Goal: Transaction & Acquisition: Purchase product/service

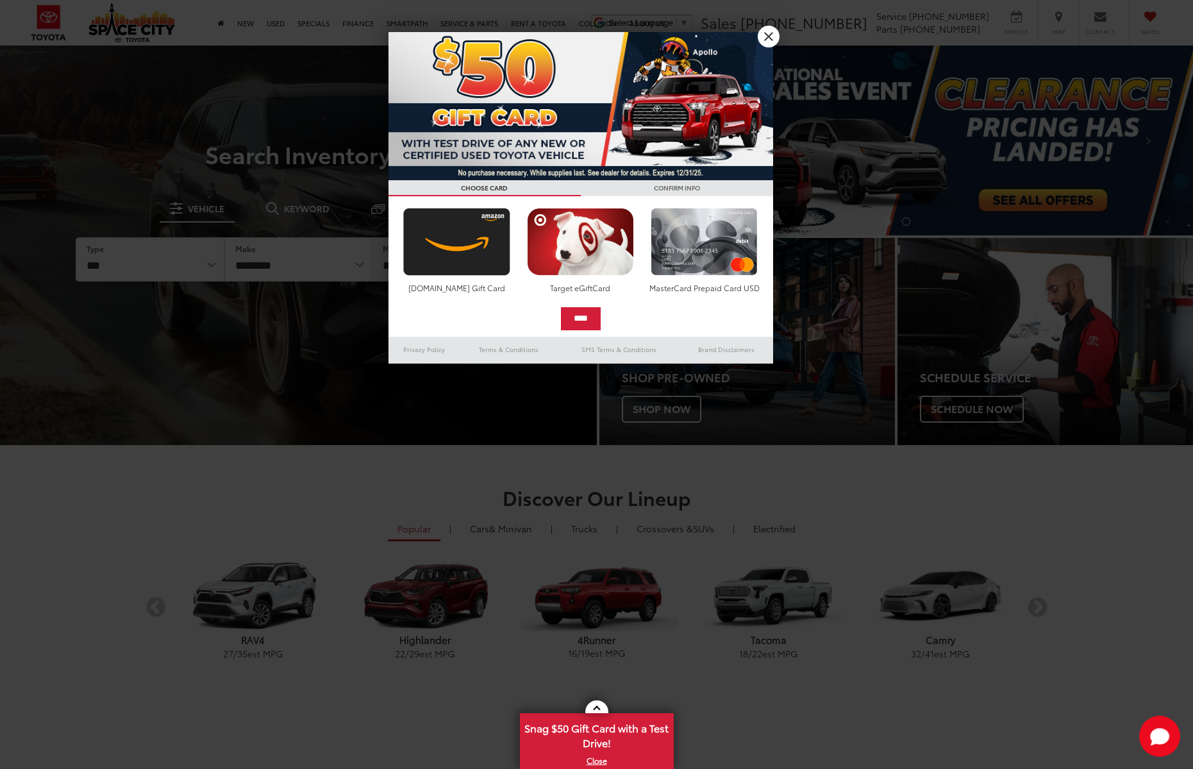
click at [767, 38] on link "X" at bounding box center [769, 37] width 22 height 22
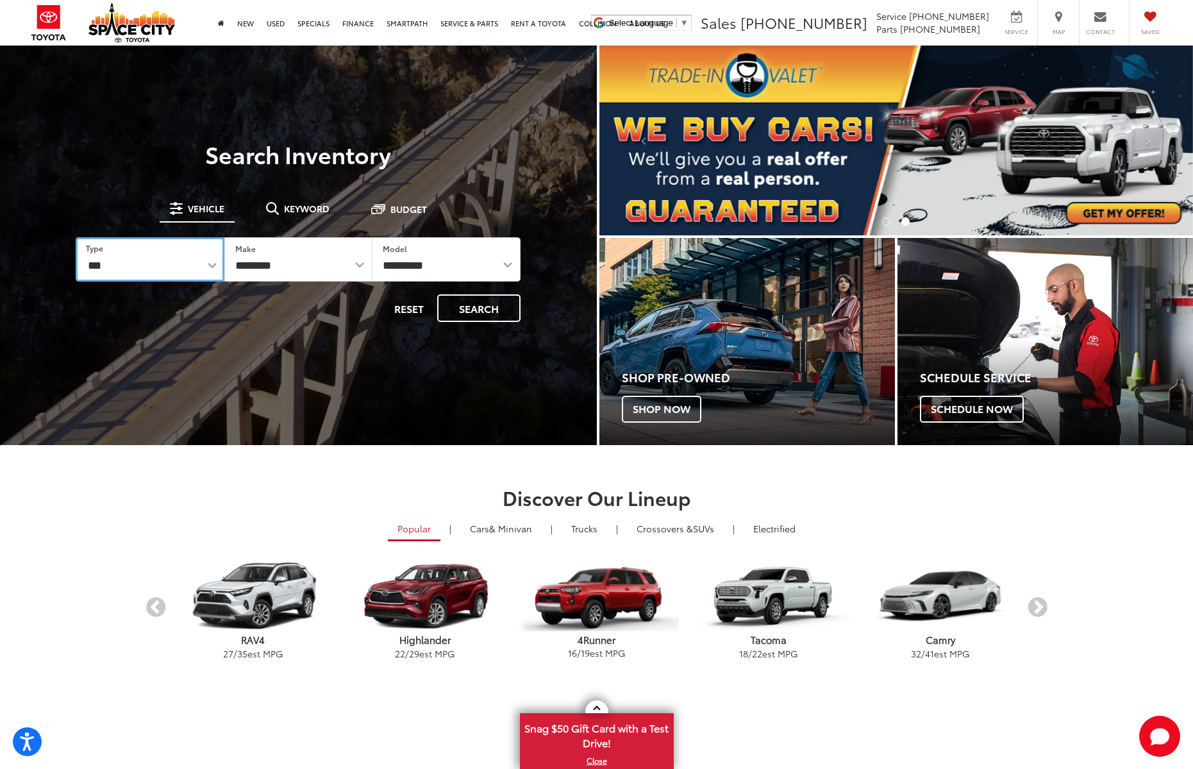
select select "******"
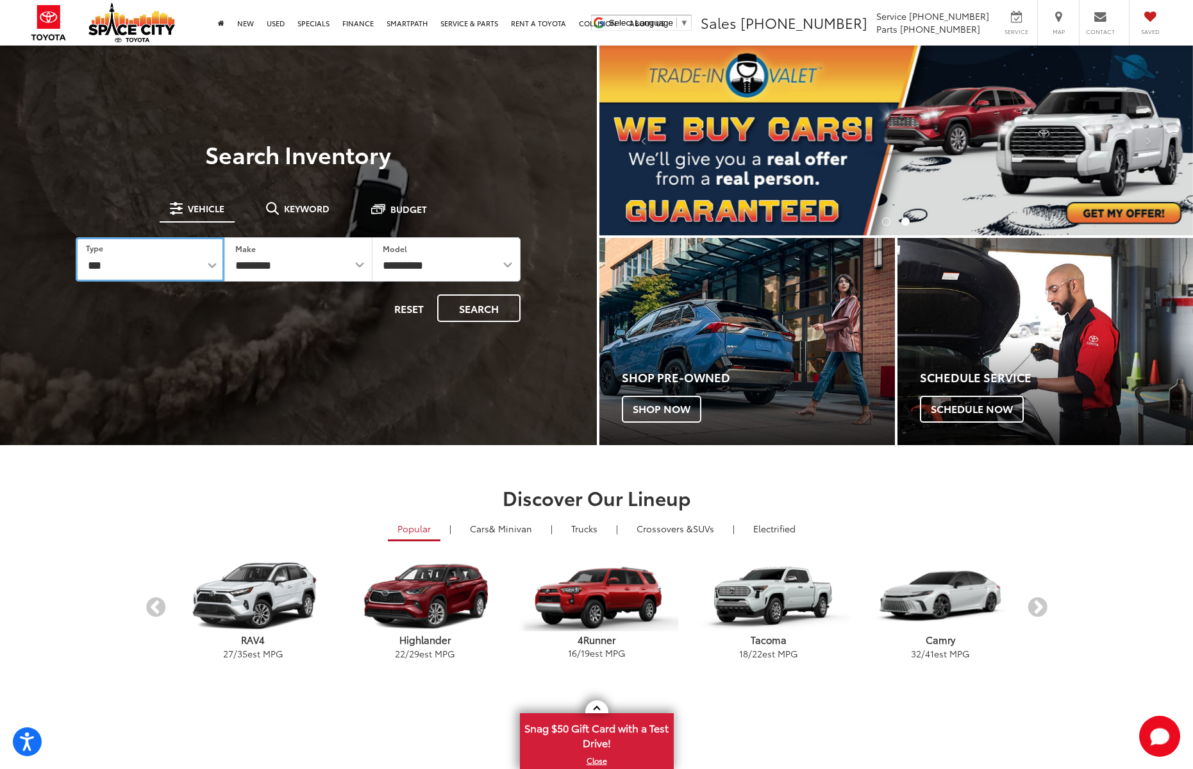
click option "****" at bounding box center [0, 0] width 0 height 0
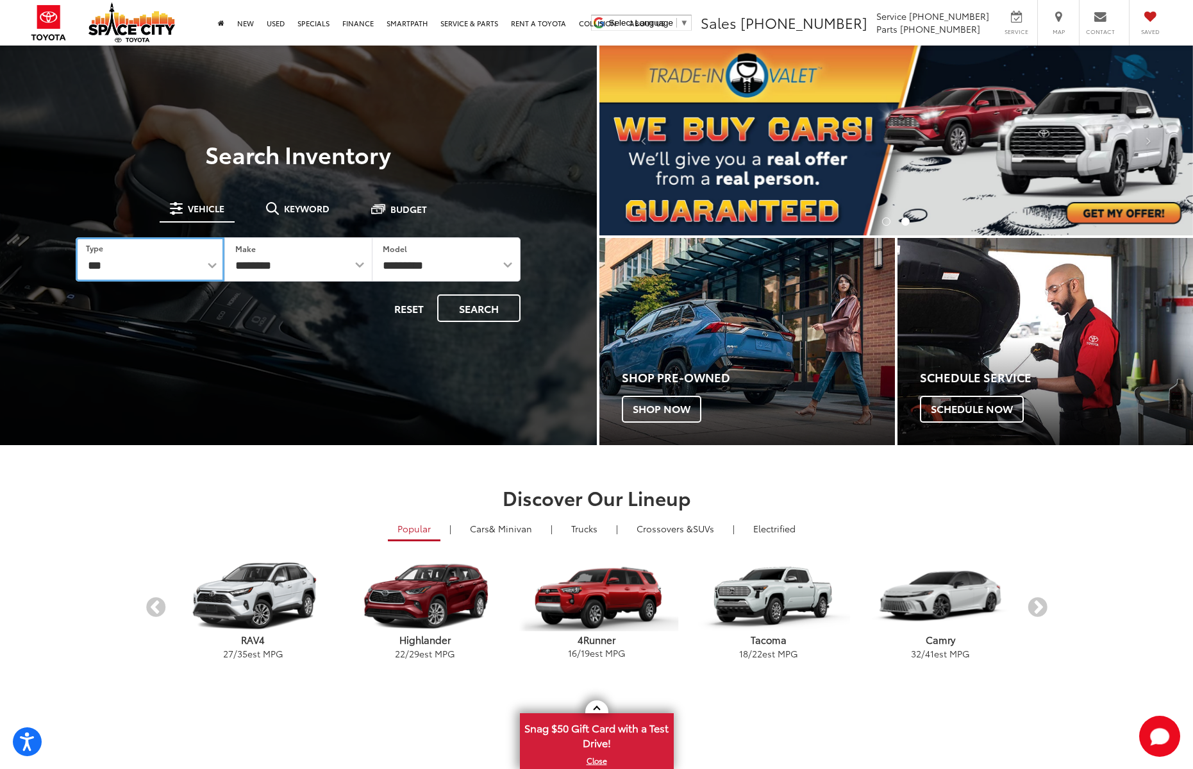
select select
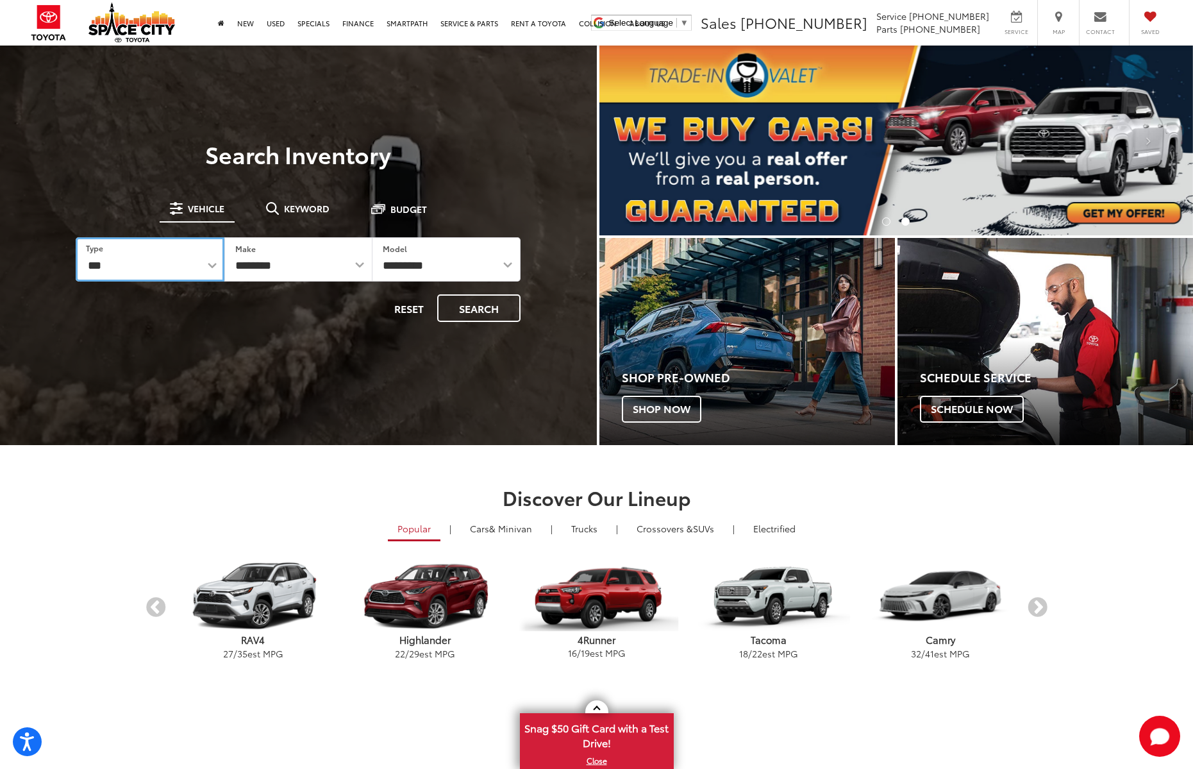
select select
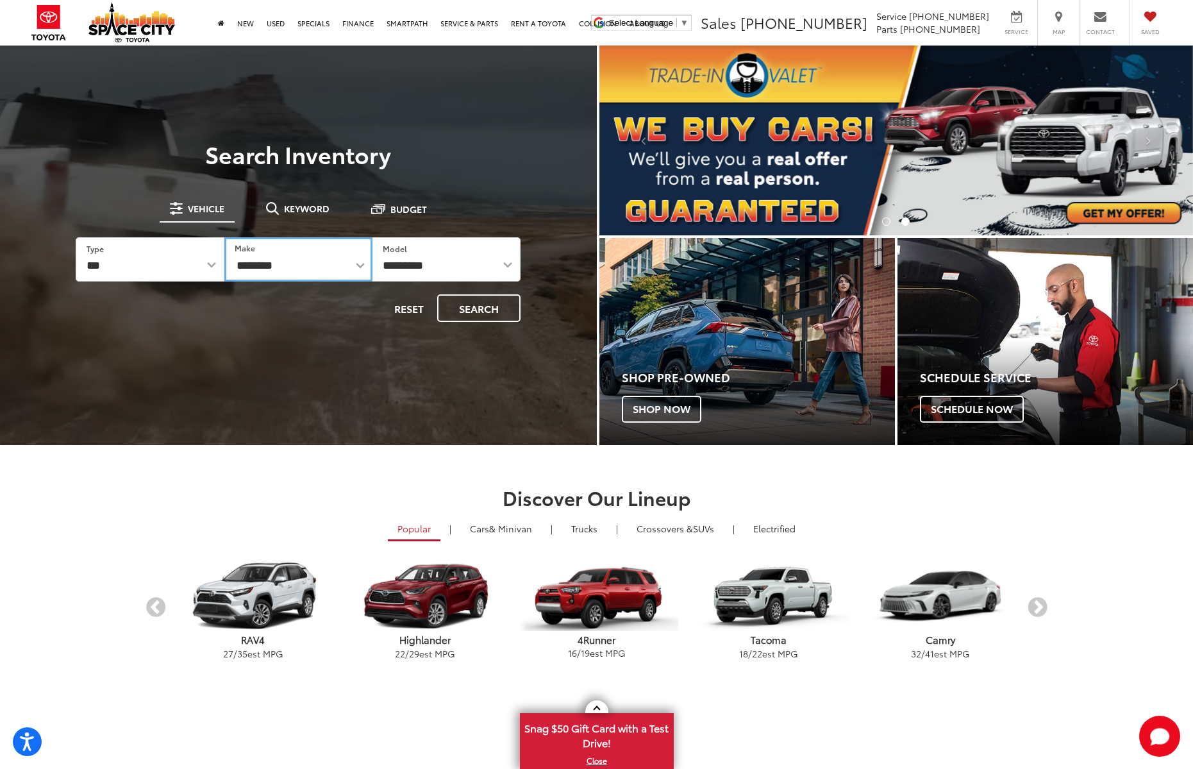
select select "******"
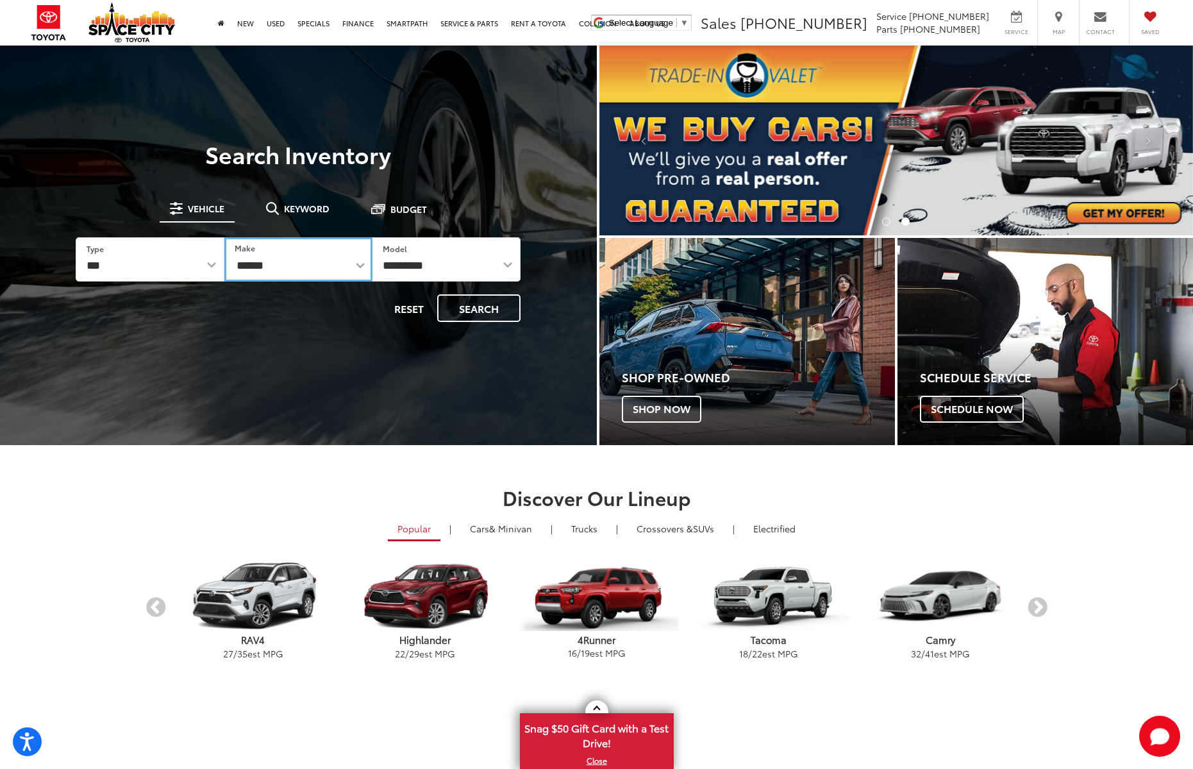
click option "******" at bounding box center [0, 0] width 0 height 0
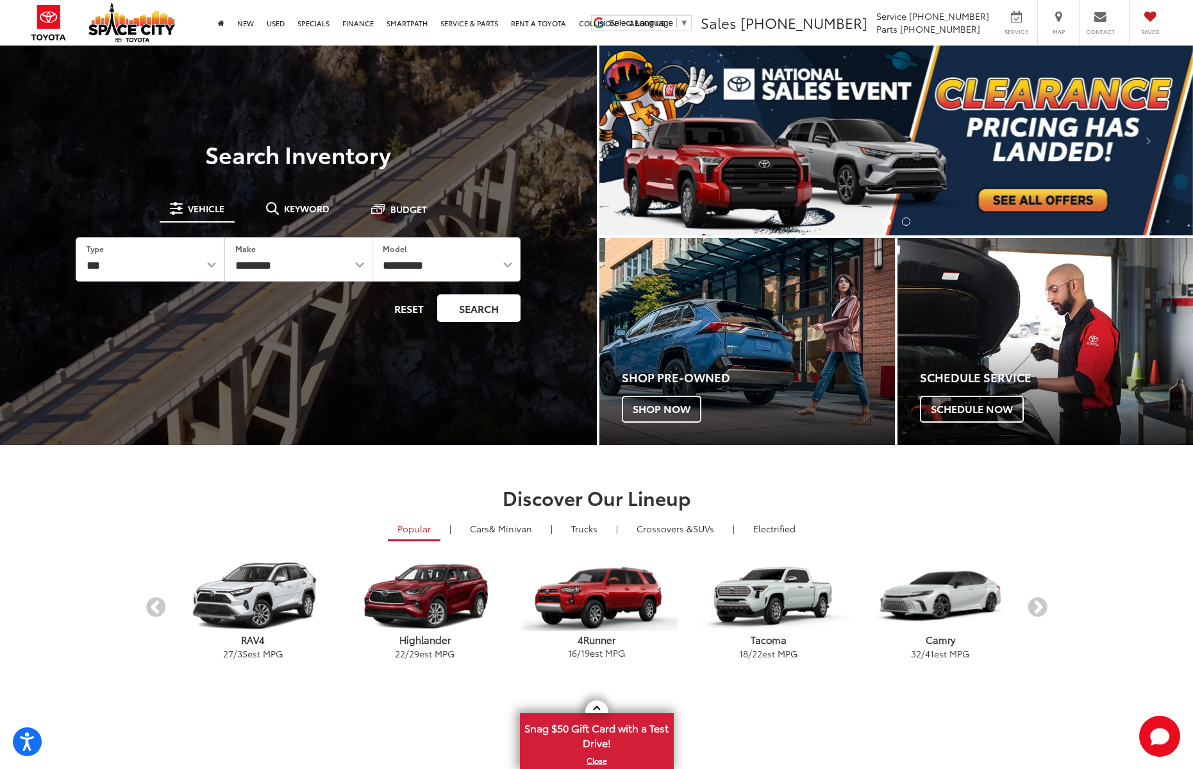
click at [506, 309] on button "Search" at bounding box center [478, 308] width 83 height 28
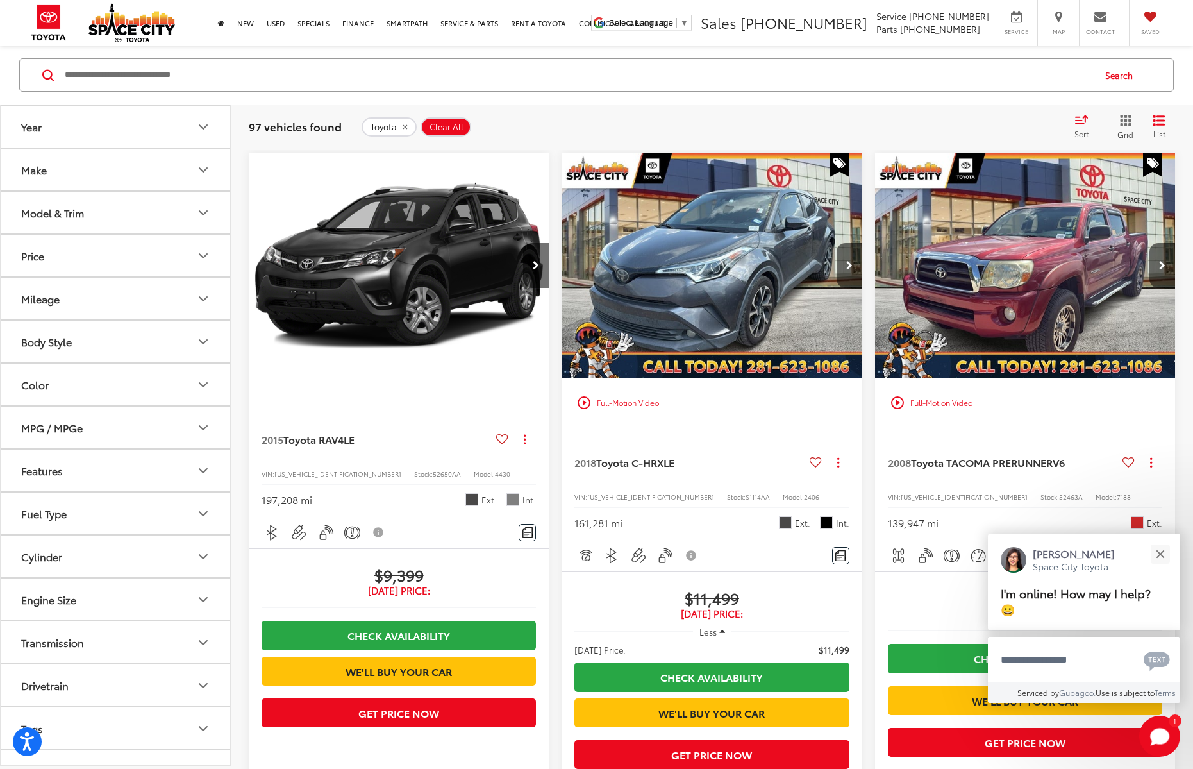
scroll to position [880, 0]
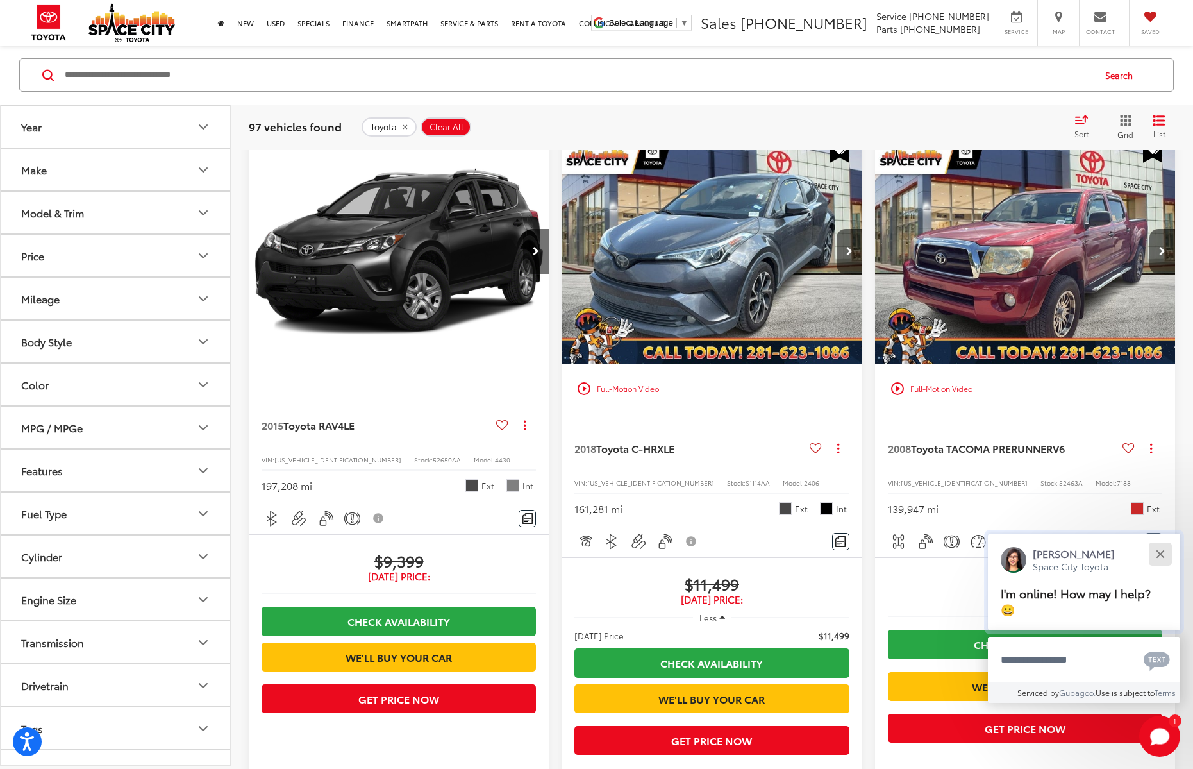
click at [1162, 552] on div "Close" at bounding box center [1160, 553] width 8 height 8
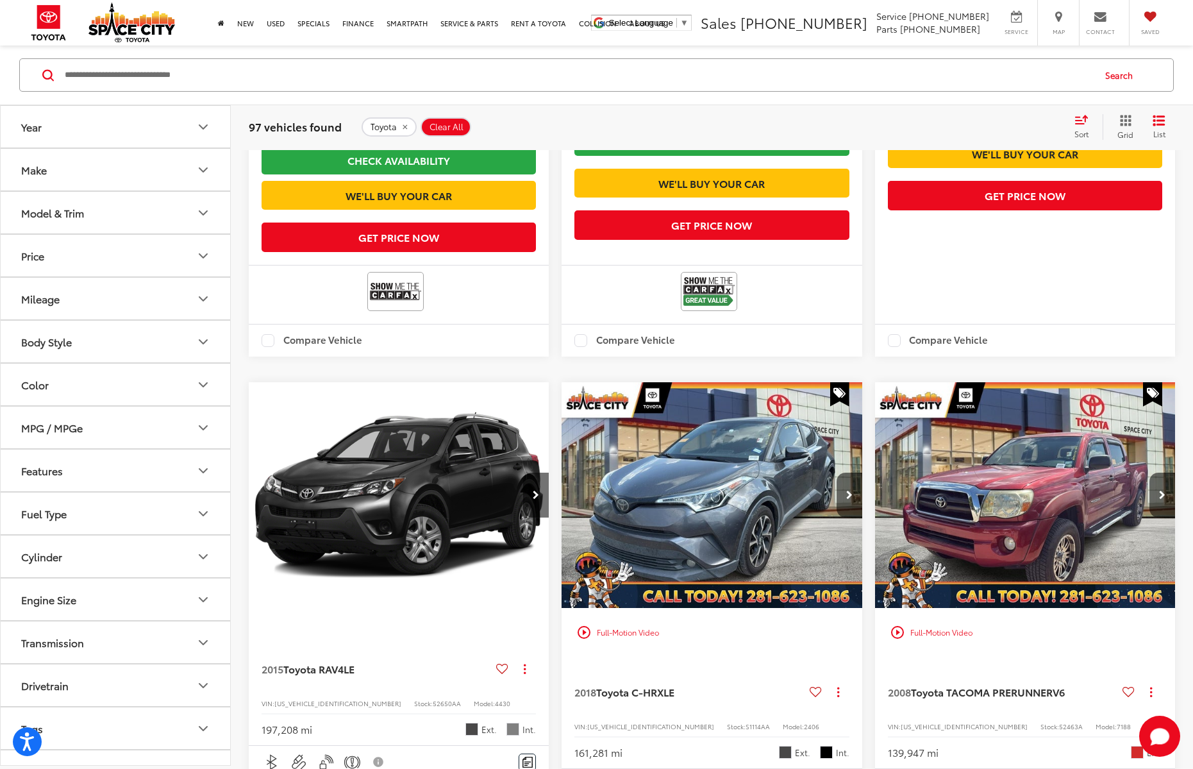
scroll to position [637, 0]
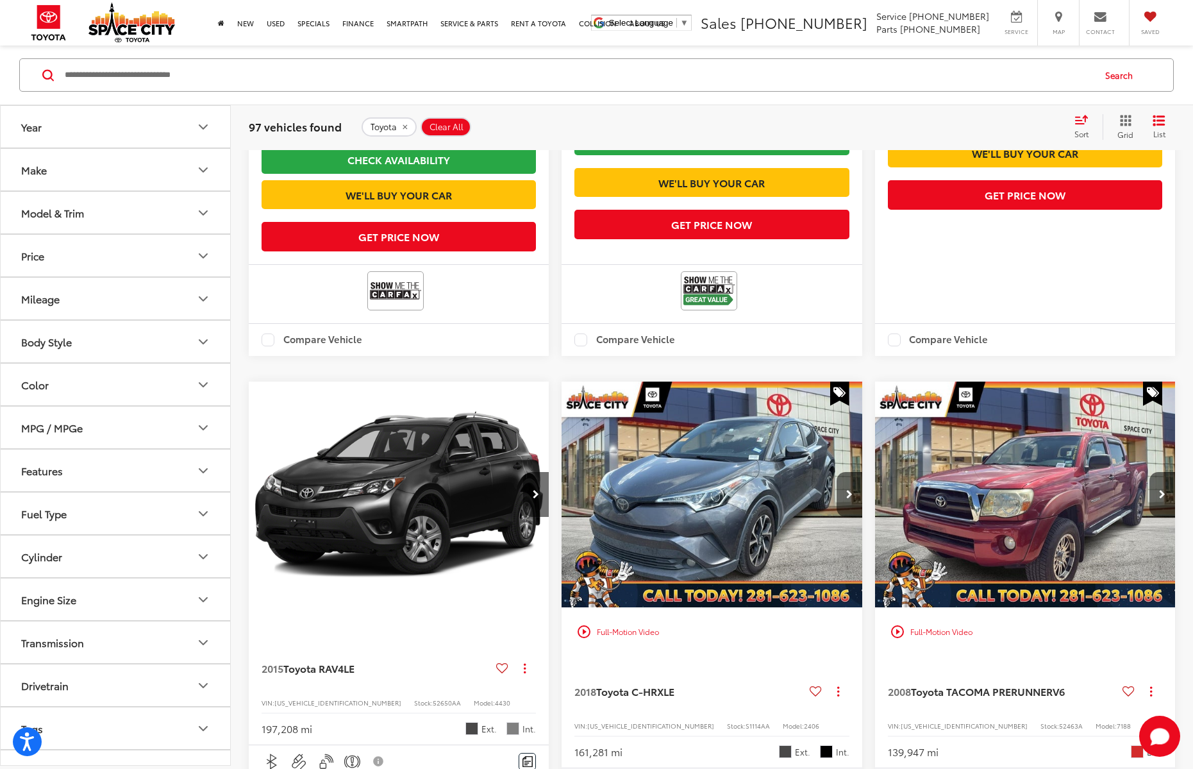
click at [349, 522] on img "2015 Toyota RAV4 LE 0" at bounding box center [399, 494] width 302 height 226
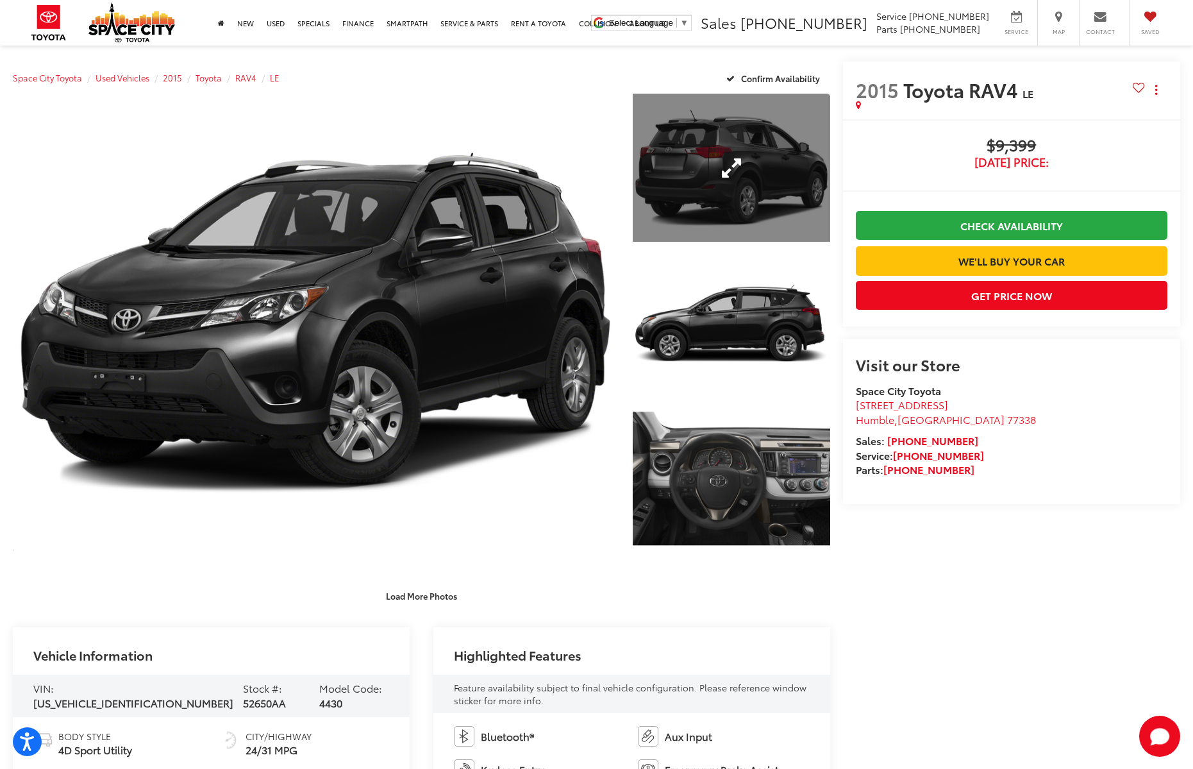
click at [681, 208] on link "Expand Photo 1" at bounding box center [731, 168] width 197 height 148
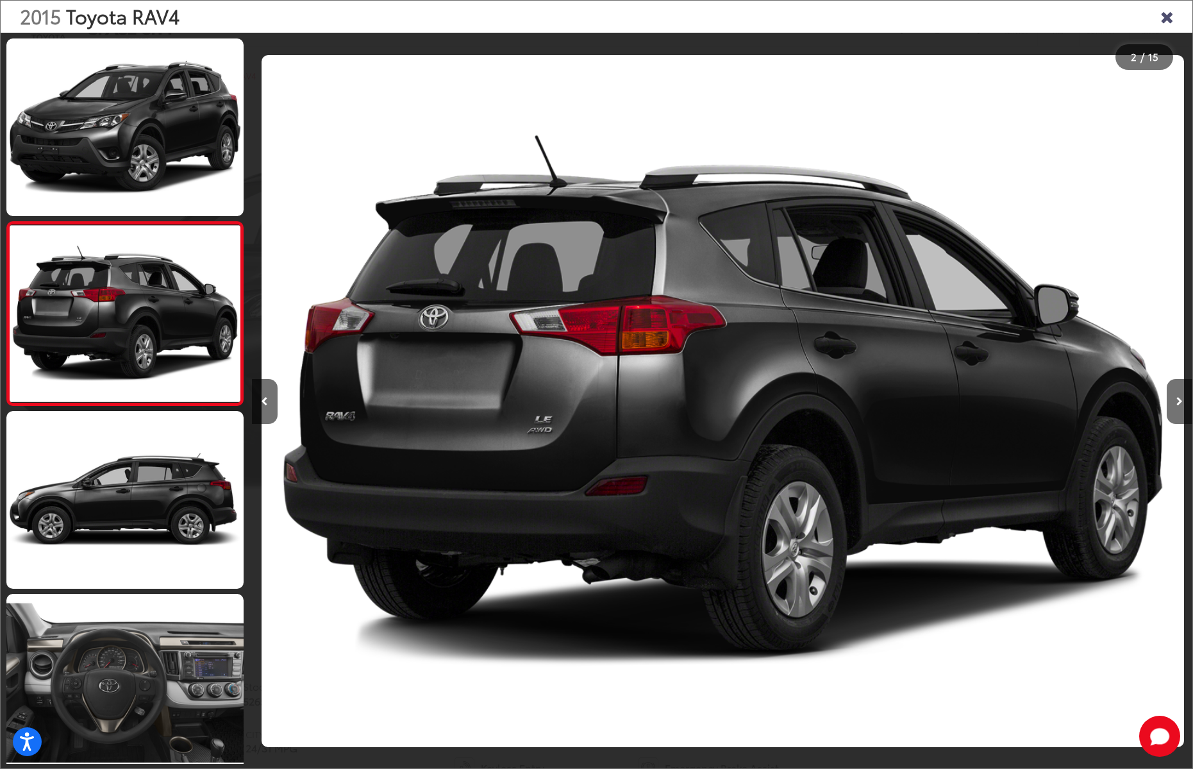
scroll to position [0, 941]
click at [1173, 401] on button "Next image" at bounding box center [1180, 401] width 26 height 45
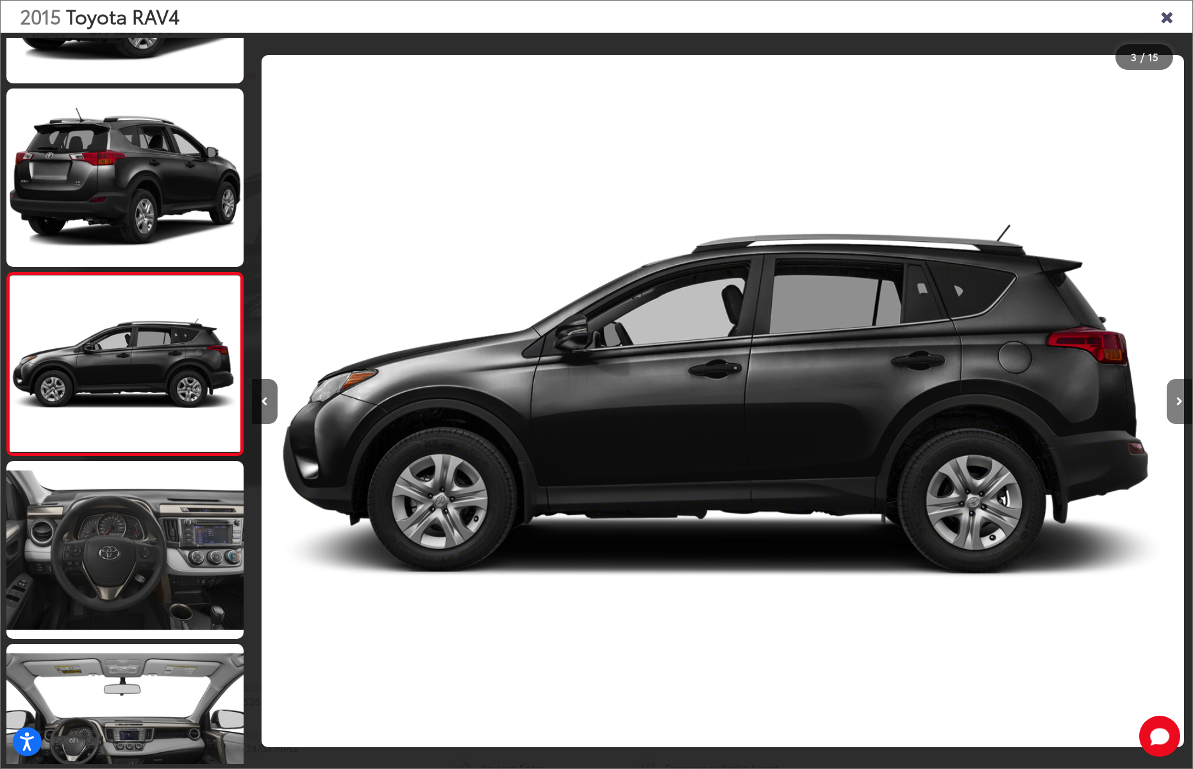
scroll to position [133, 0]
click at [1172, 403] on button "Next image" at bounding box center [1180, 401] width 26 height 45
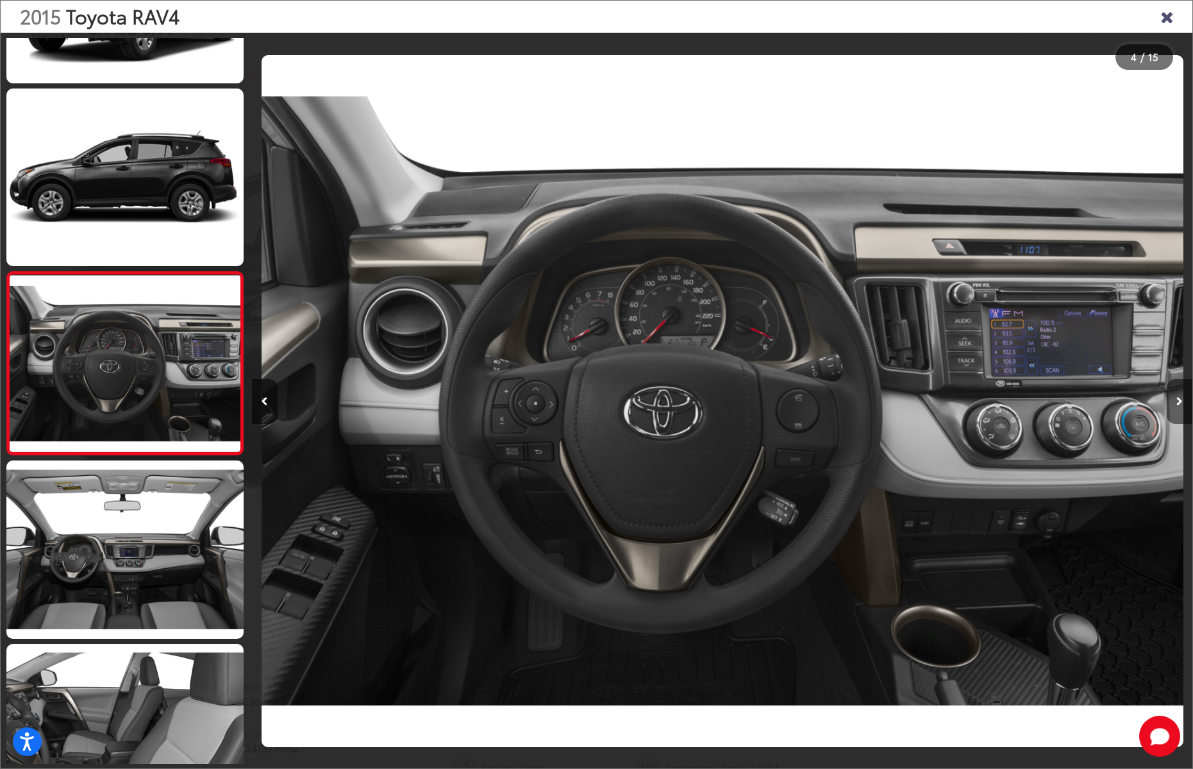
scroll to position [0, 2822]
click at [1172, 403] on button "Next image" at bounding box center [1180, 401] width 26 height 45
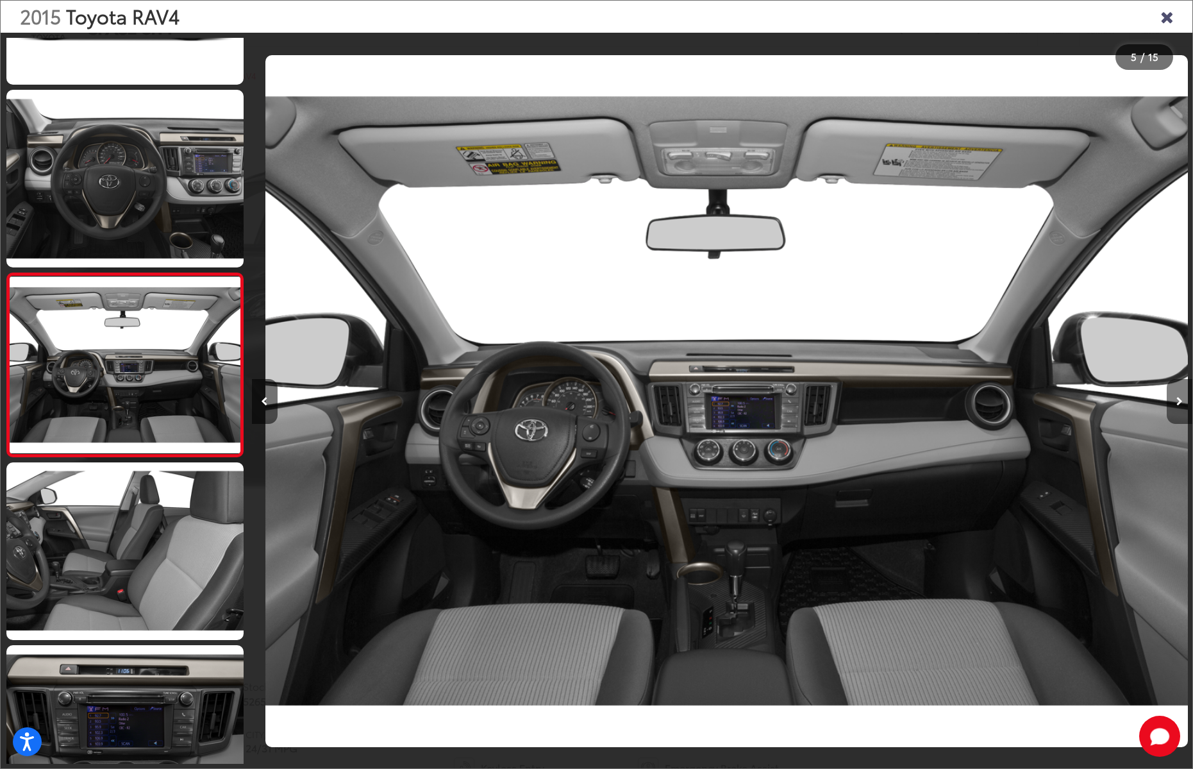
scroll to position [499, 0]
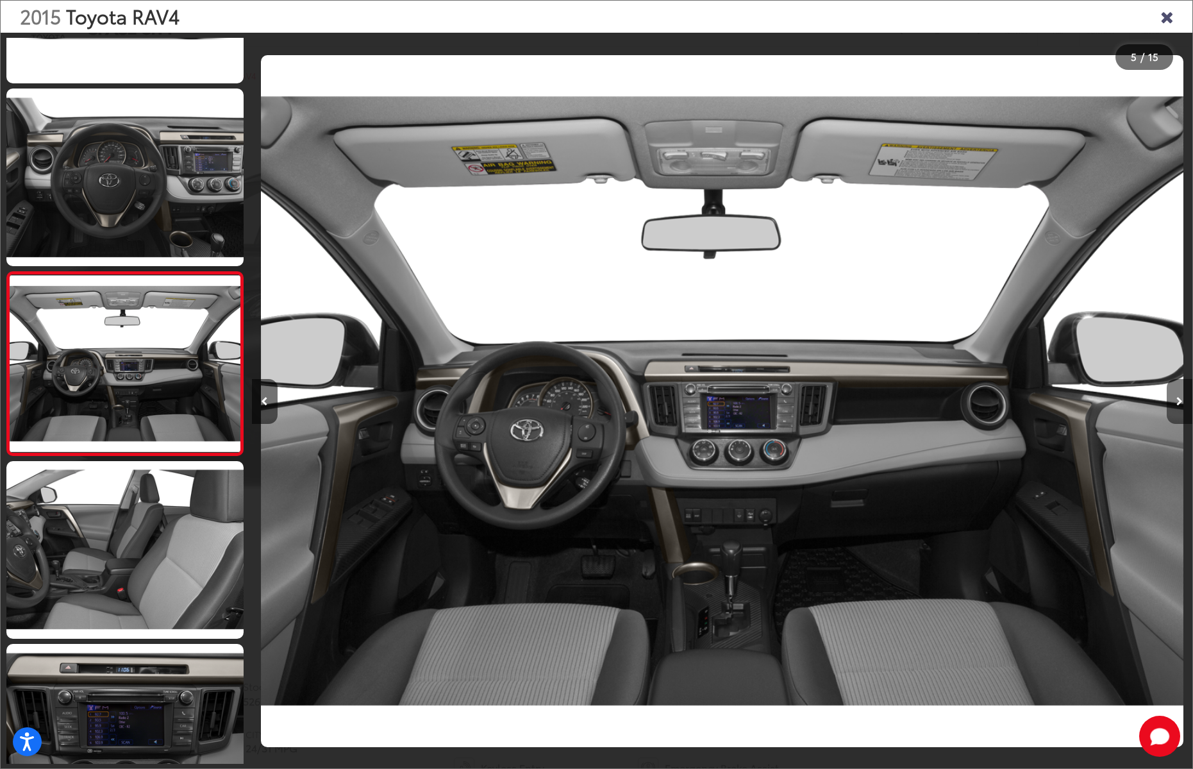
click at [1172, 403] on button "Next image" at bounding box center [1180, 401] width 26 height 45
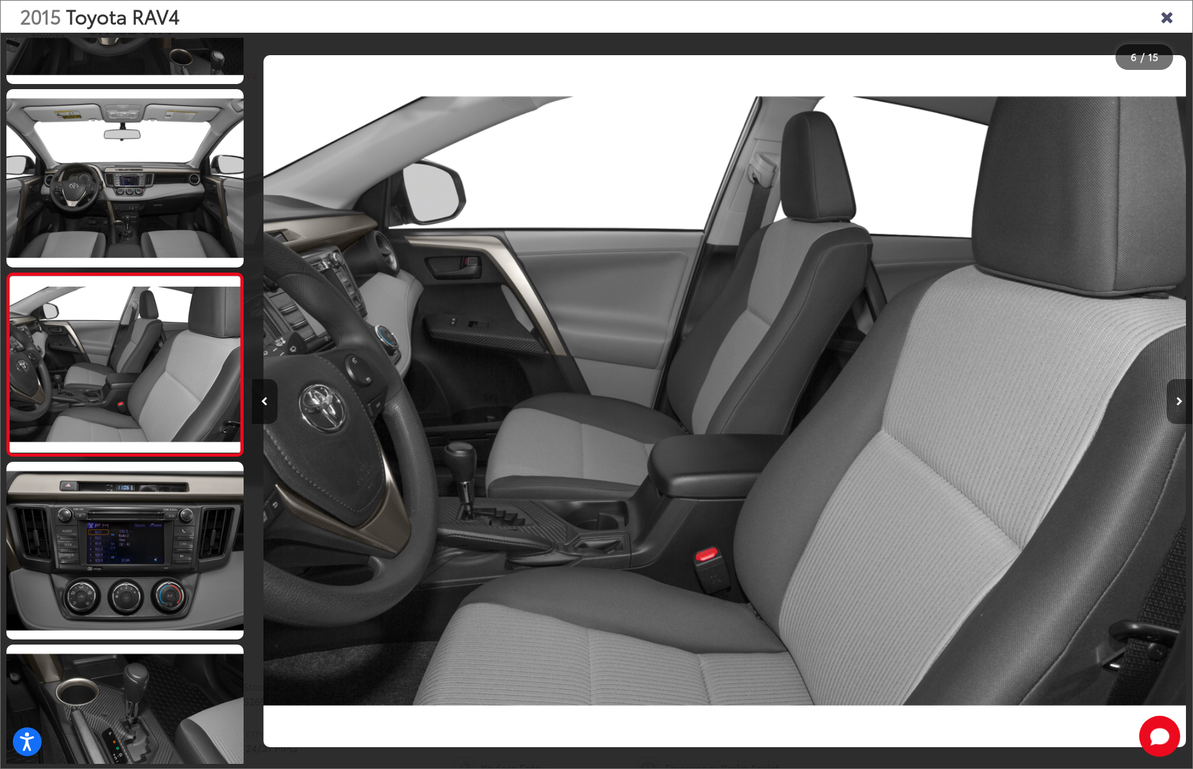
scroll to position [0, 0]
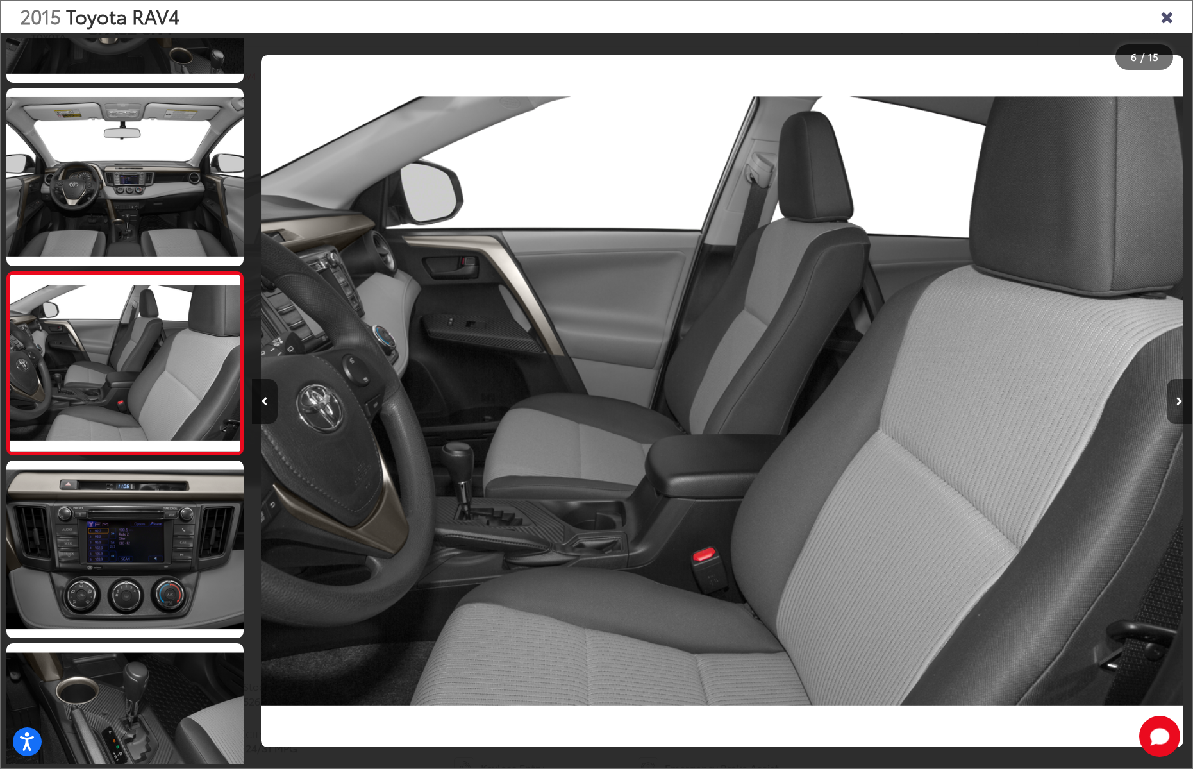
click at [1172, 403] on button "Next image" at bounding box center [1180, 401] width 26 height 45
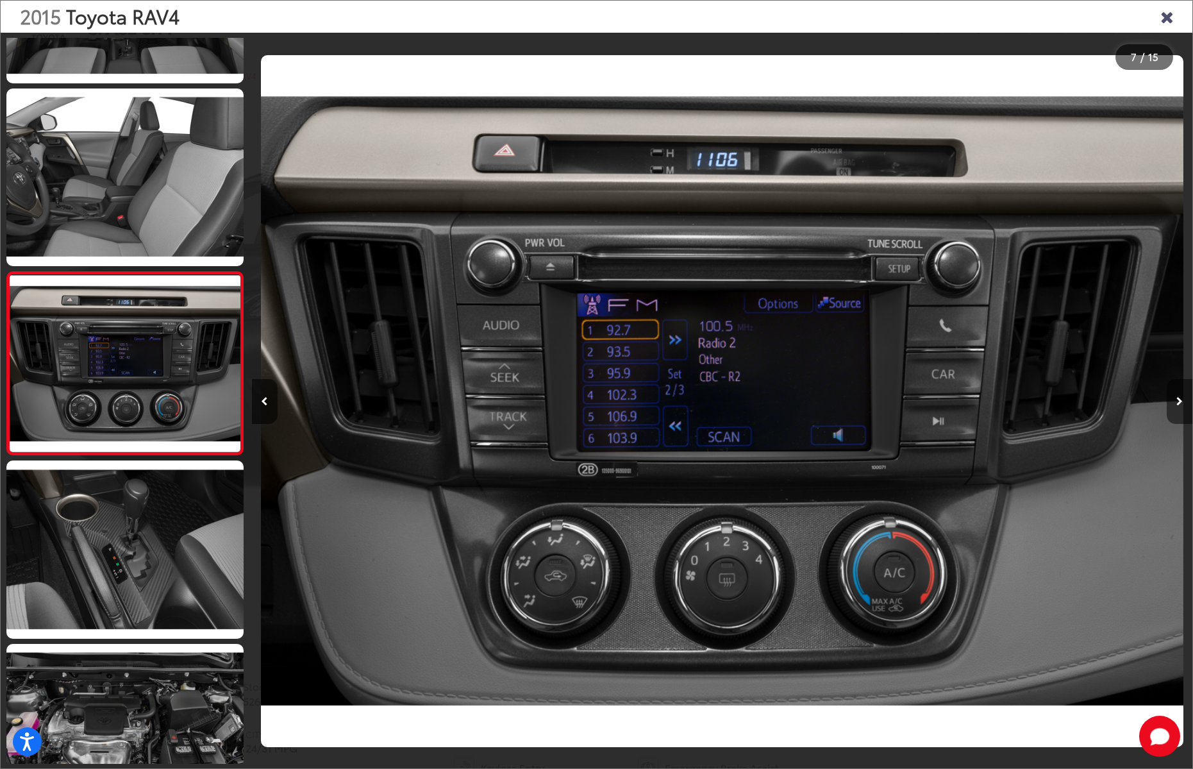
click at [1172, 403] on button "Next image" at bounding box center [1180, 401] width 26 height 45
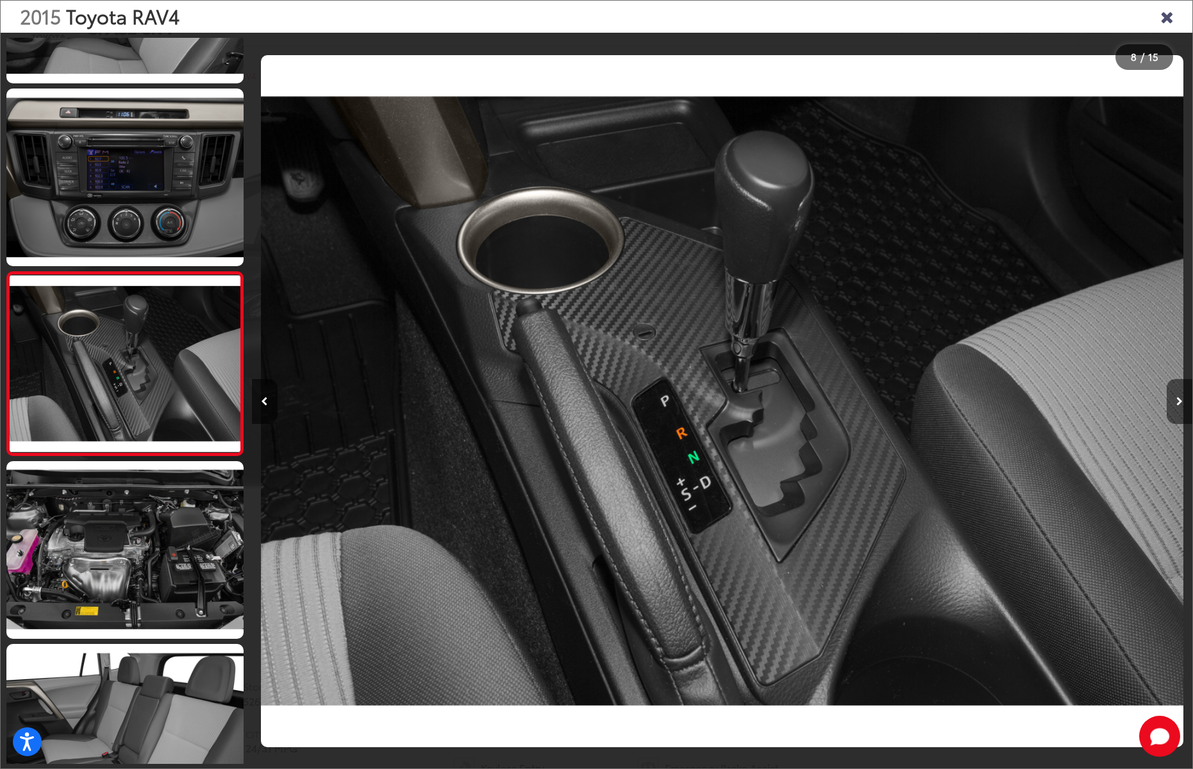
click at [1172, 403] on button "Next image" at bounding box center [1180, 401] width 26 height 45
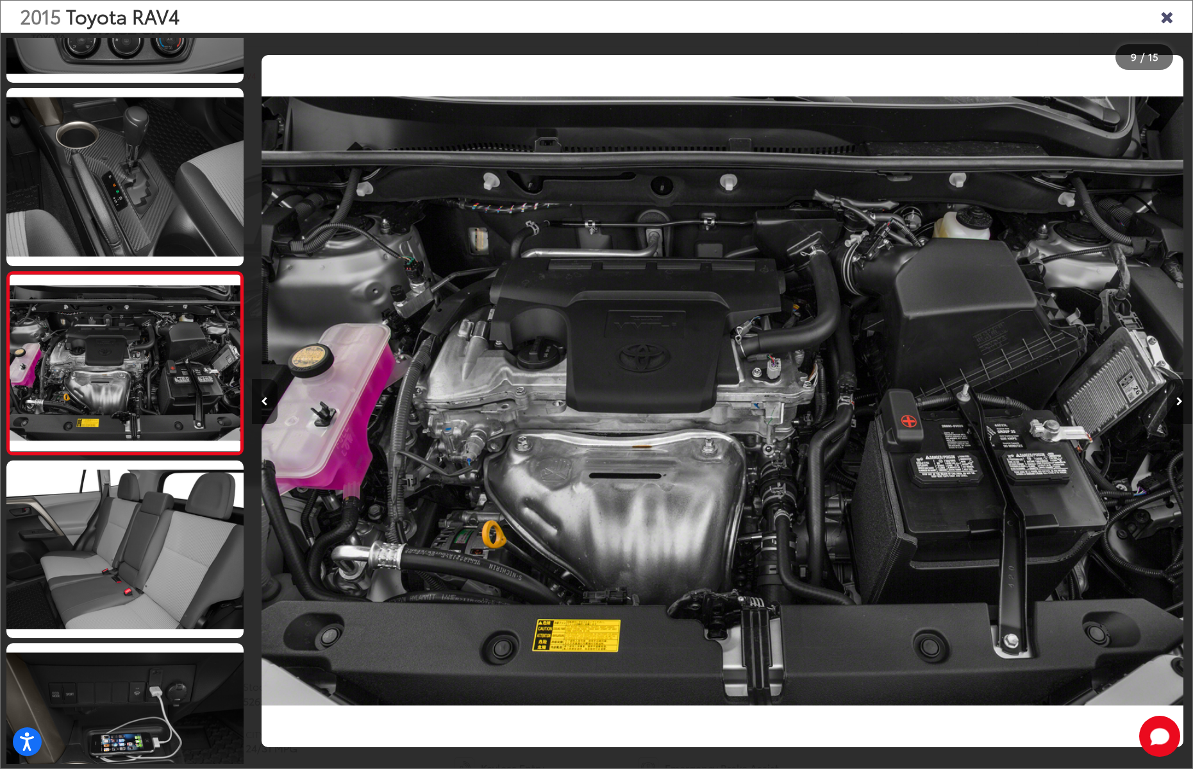
click at [1172, 403] on button "Next image" at bounding box center [1180, 401] width 26 height 45
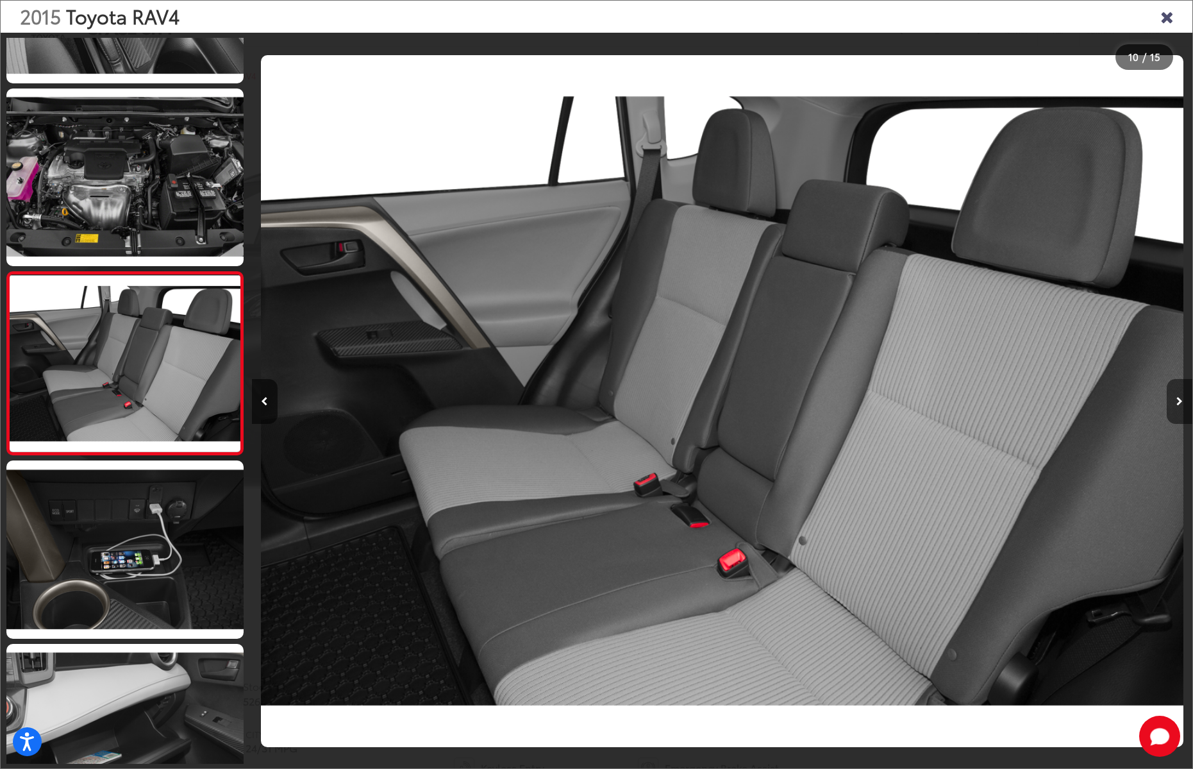
click at [1172, 403] on button "Next image" at bounding box center [1180, 401] width 26 height 45
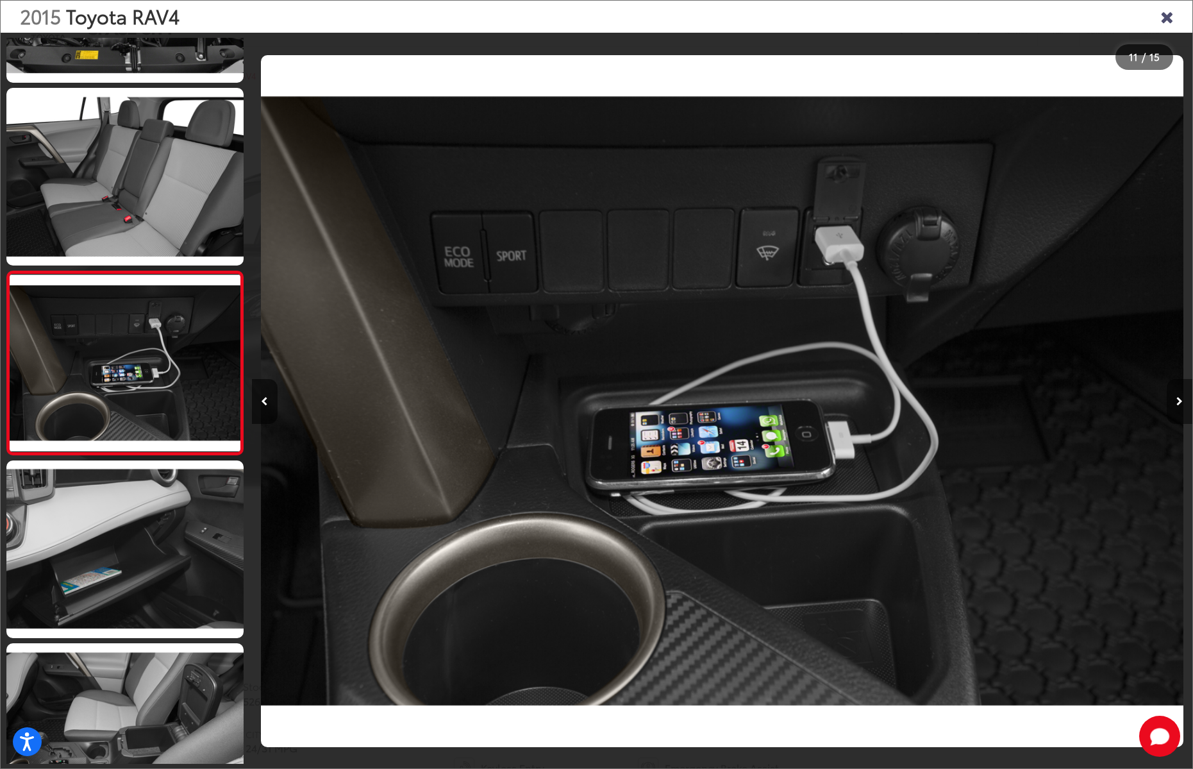
click at [1172, 403] on button "Next image" at bounding box center [1180, 401] width 26 height 45
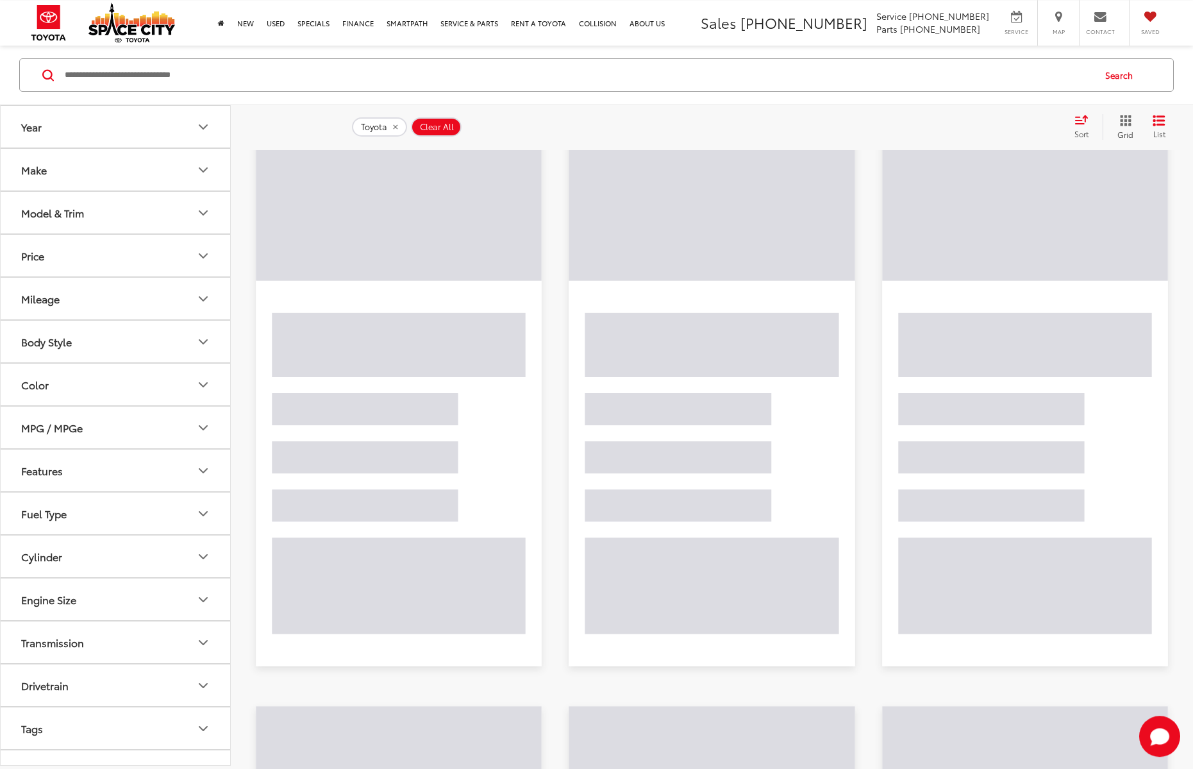
scroll to position [119, 0]
